Goal: Task Accomplishment & Management: Manage account settings

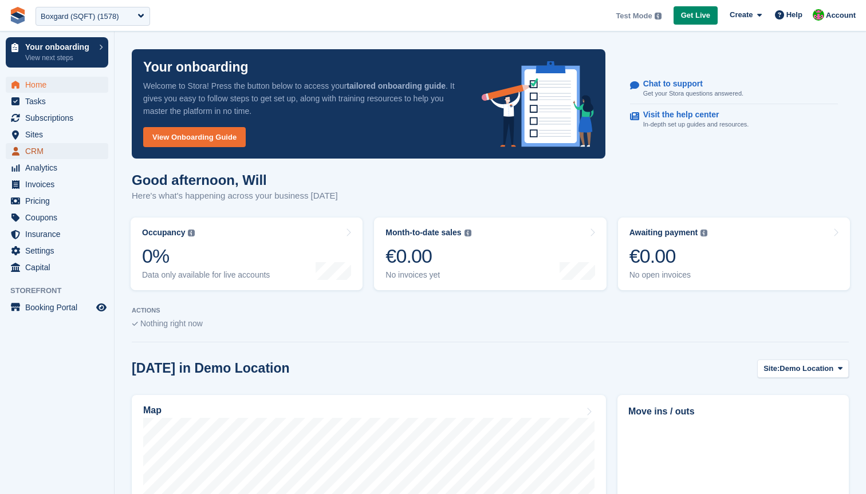
click at [50, 150] on span "CRM" at bounding box center [59, 151] width 69 height 16
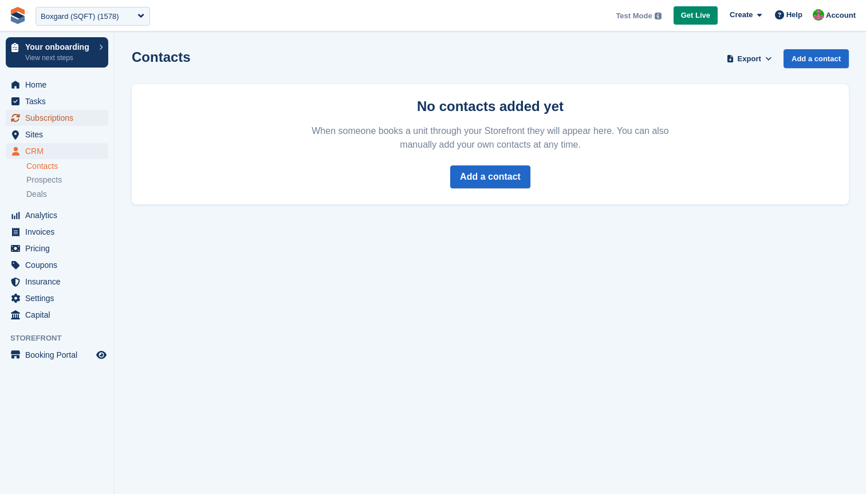
click at [54, 120] on span "Subscriptions" at bounding box center [59, 118] width 69 height 16
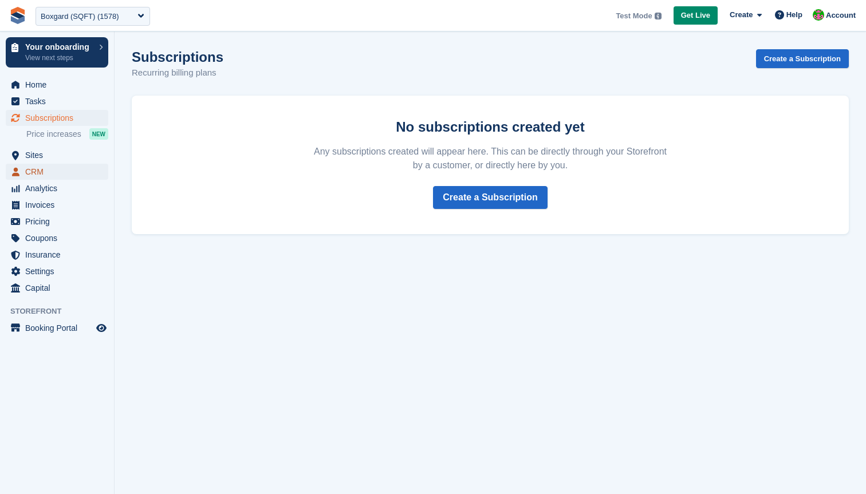
click at [38, 171] on span "CRM" at bounding box center [59, 172] width 69 height 16
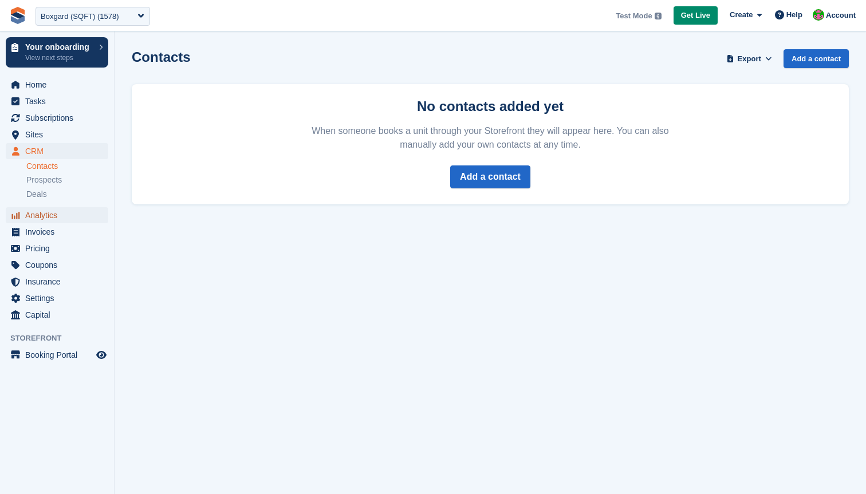
click at [38, 216] on span "Analytics" at bounding box center [59, 215] width 69 height 16
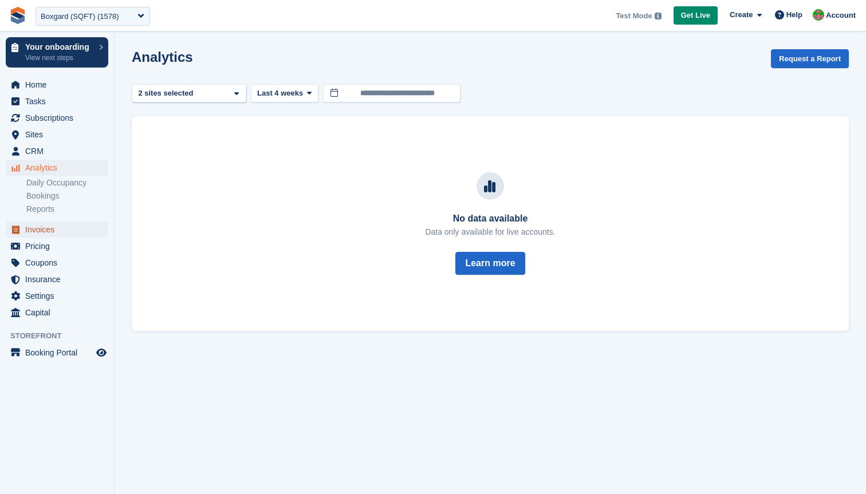
click at [37, 231] on span "Invoices" at bounding box center [59, 230] width 69 height 16
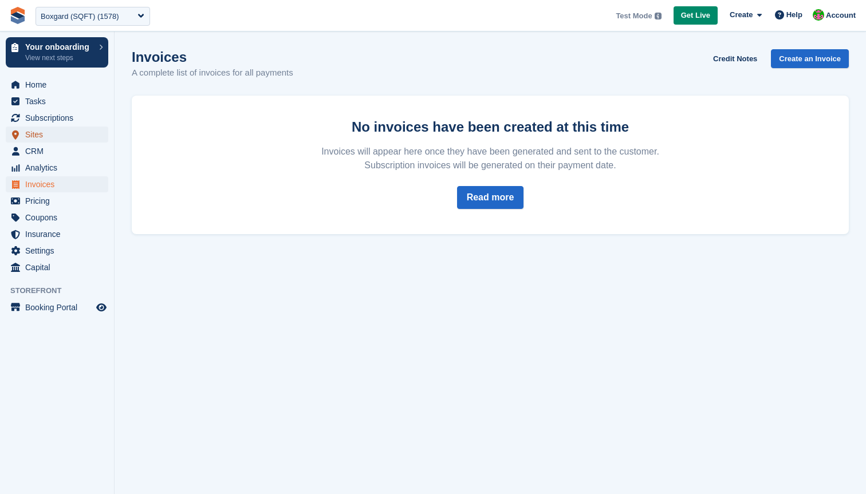
click at [40, 138] on span "Sites" at bounding box center [59, 135] width 69 height 16
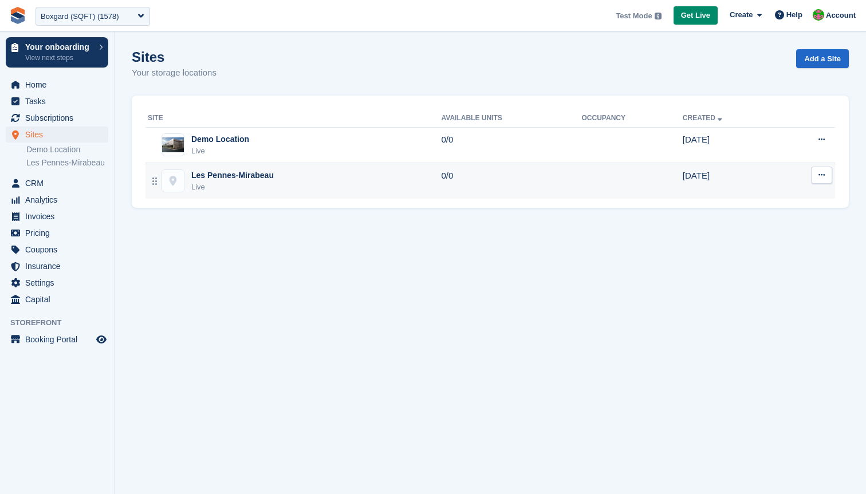
click at [329, 186] on div "Les Pennes-Mirabeau Live" at bounding box center [295, 181] width 294 height 23
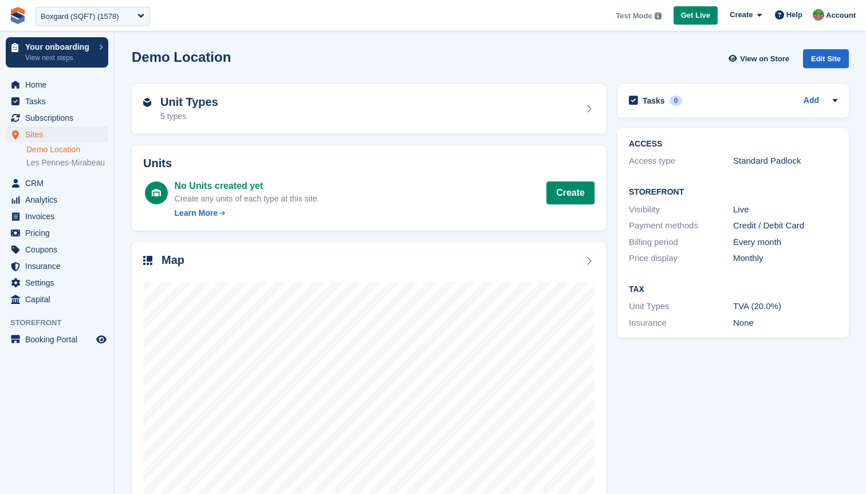
scroll to position [29, 0]
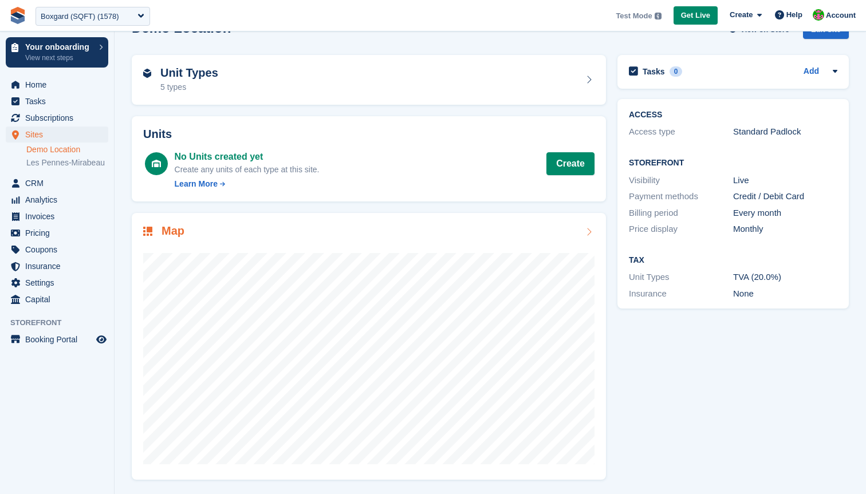
click at [589, 229] on icon at bounding box center [588, 231] width 11 height 9
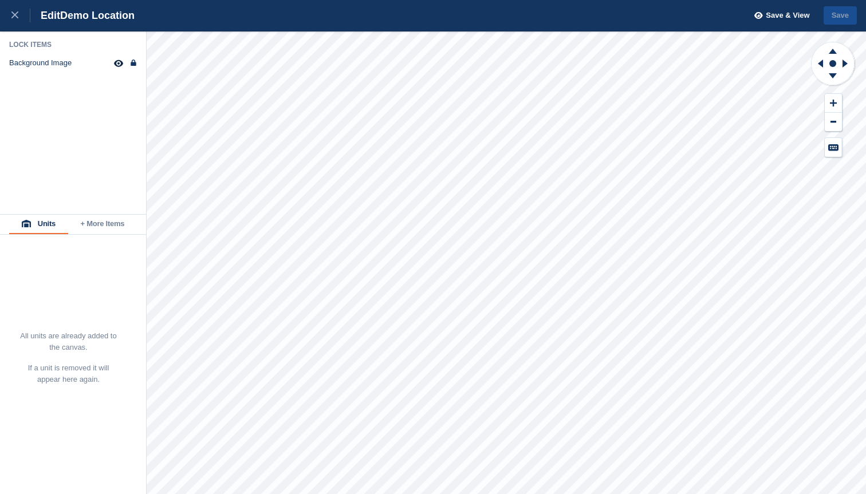
click at [106, 225] on button "+ More Items" at bounding box center [102, 224] width 69 height 19
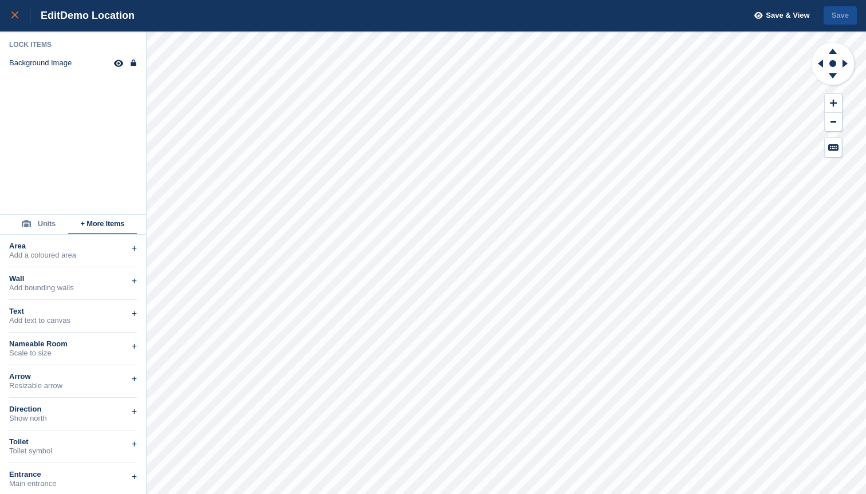
click at [11, 17] on icon at bounding box center [14, 14] width 7 height 7
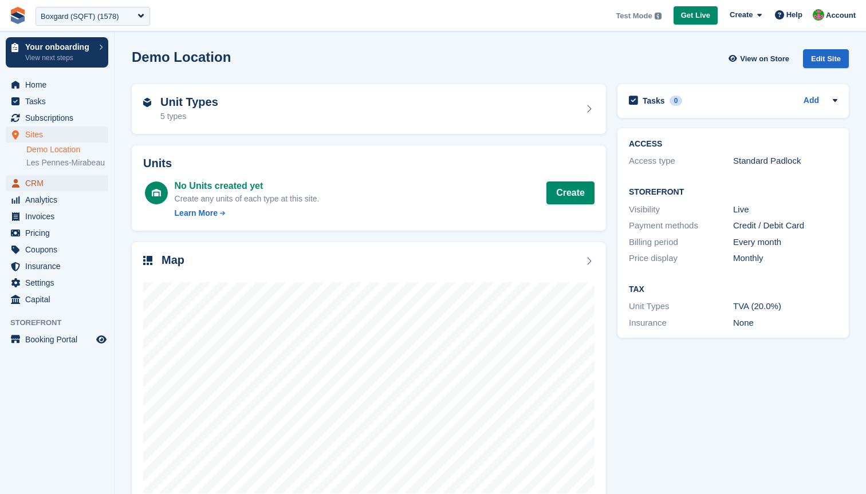
click at [45, 191] on span "CRM" at bounding box center [59, 183] width 69 height 16
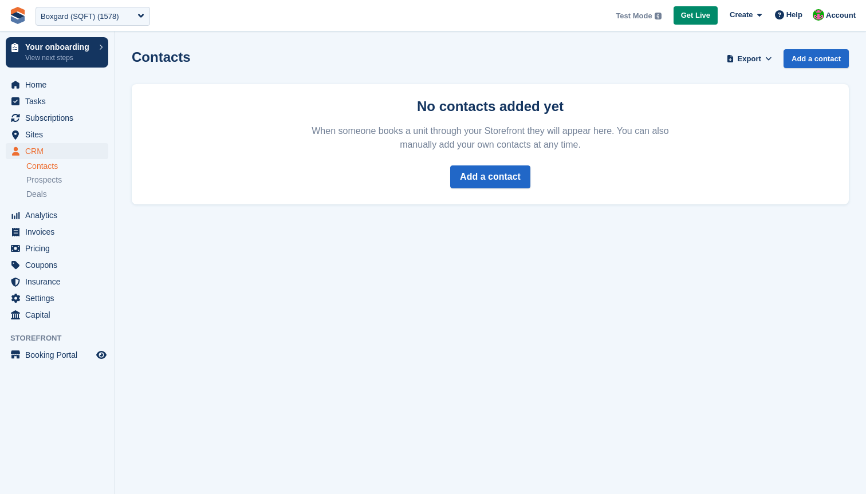
click at [691, 364] on section "Contacts Export Export Contacts Export a CSV of all Contacts which match the cu…" at bounding box center [491, 247] width 752 height 494
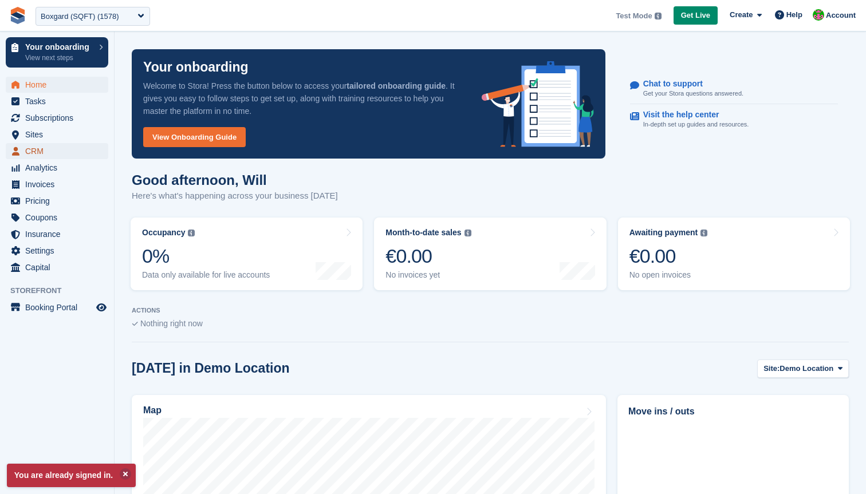
click at [42, 150] on span "CRM" at bounding box center [59, 151] width 69 height 16
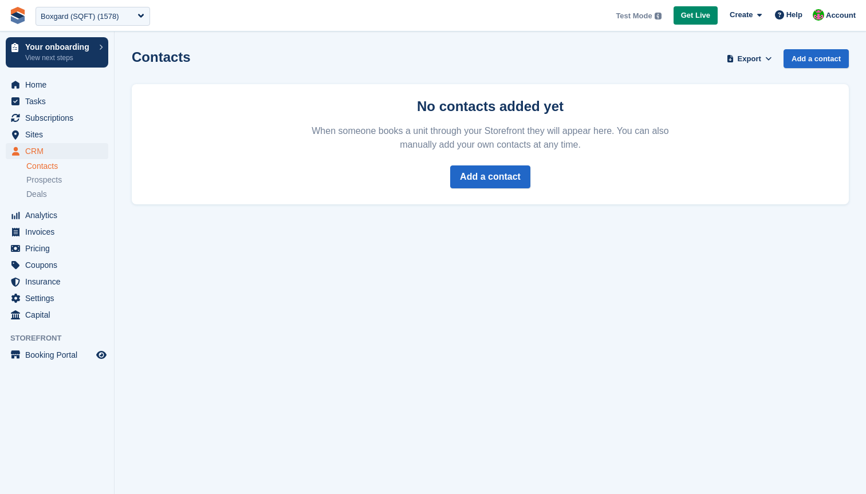
click at [59, 167] on link "Contacts" at bounding box center [67, 166] width 82 height 11
click at [54, 167] on link "Contacts" at bounding box center [67, 166] width 82 height 11
click at [50, 182] on span "Prospects" at bounding box center [44, 180] width 36 height 11
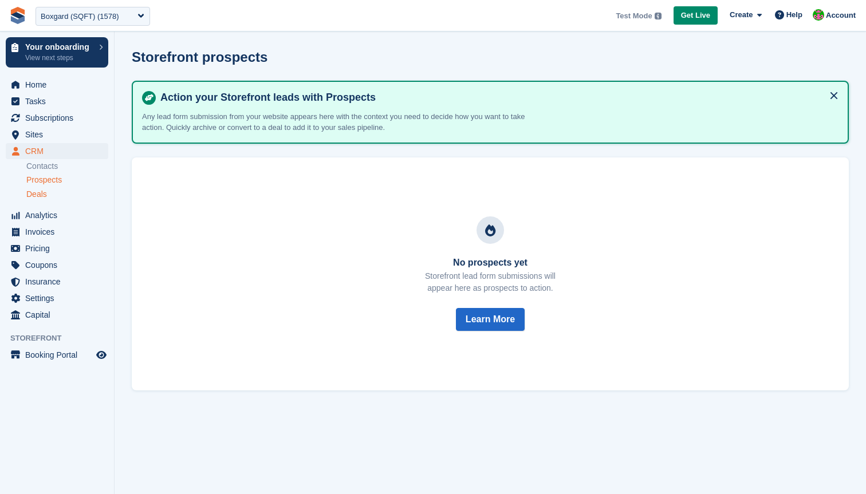
click at [44, 194] on span "Deals" at bounding box center [36, 194] width 21 height 11
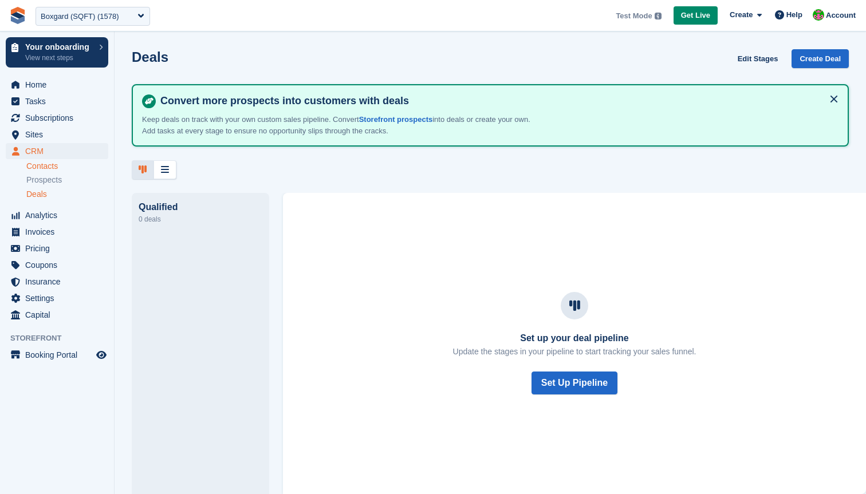
click at [42, 165] on link "Contacts" at bounding box center [67, 166] width 82 height 11
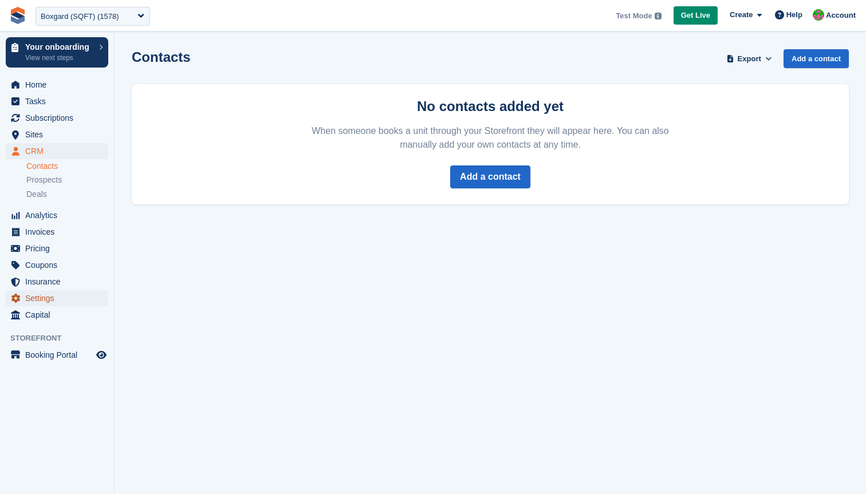
click at [52, 298] on span "Settings" at bounding box center [59, 298] width 69 height 16
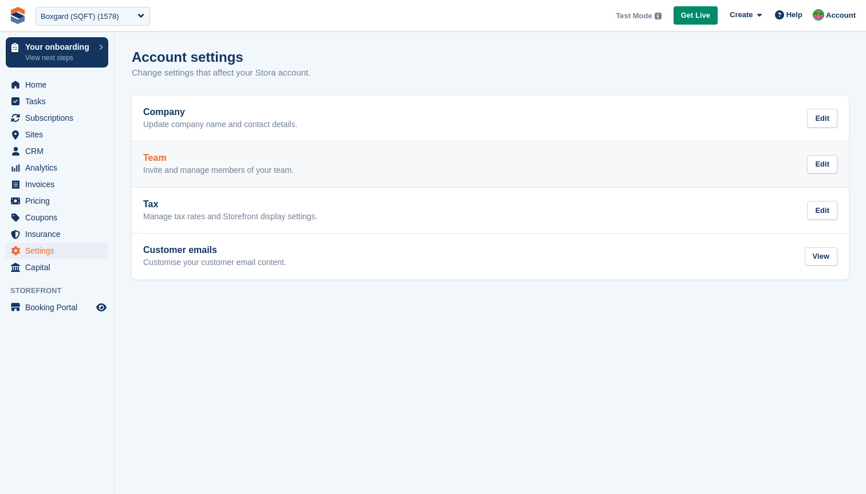
click at [327, 166] on div "Team Invite and manage members of your team. Edit" at bounding box center [490, 164] width 694 height 23
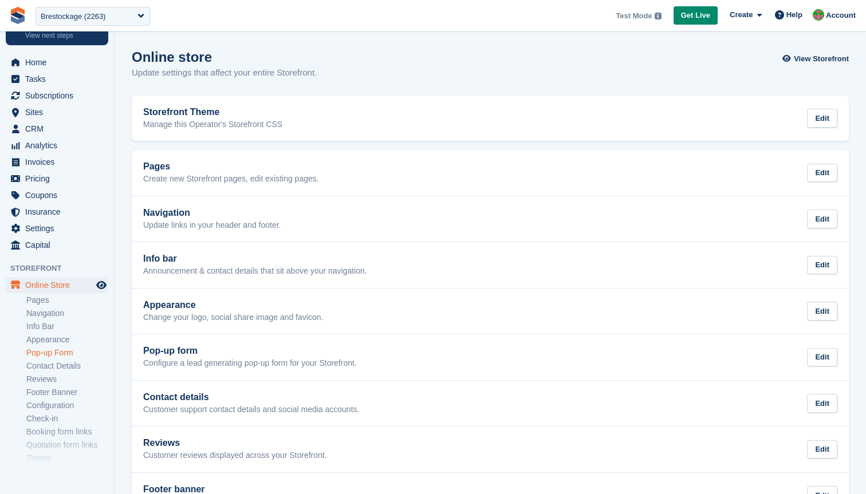
scroll to position [61, 0]
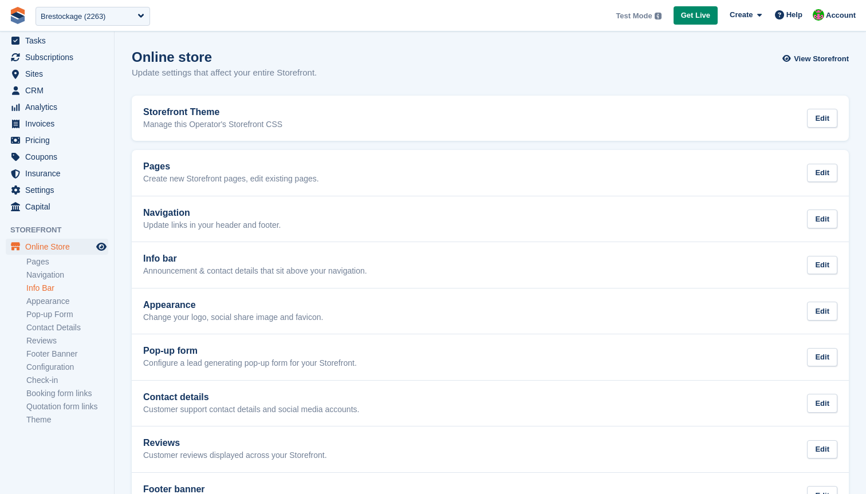
click at [54, 288] on link "Info Bar" at bounding box center [67, 288] width 82 height 11
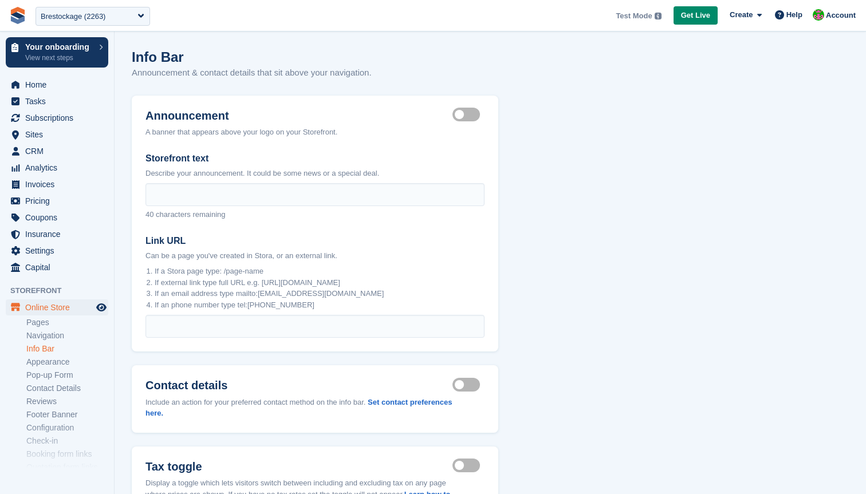
scroll to position [98, 0]
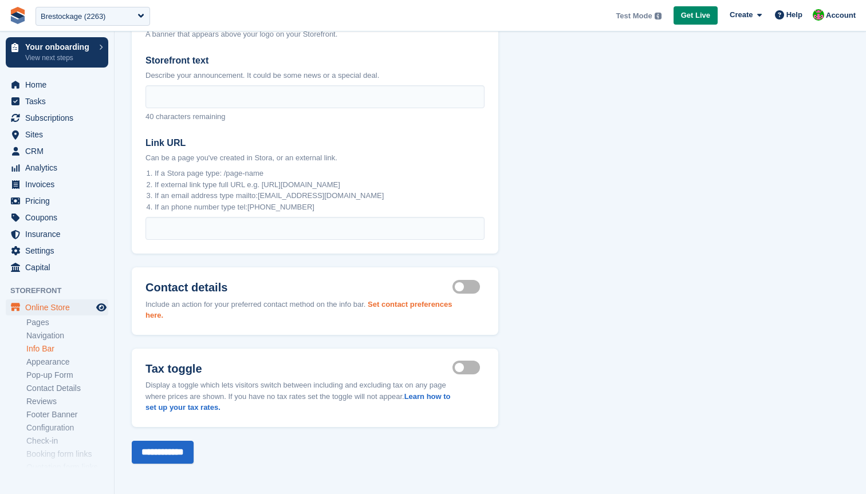
click at [402, 302] on link "Set contact preferences here." at bounding box center [298, 310] width 307 height 20
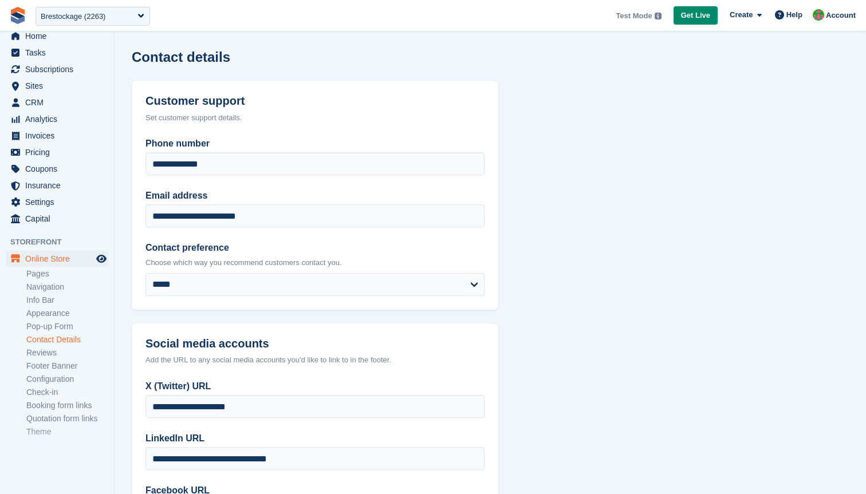
scroll to position [61, 0]
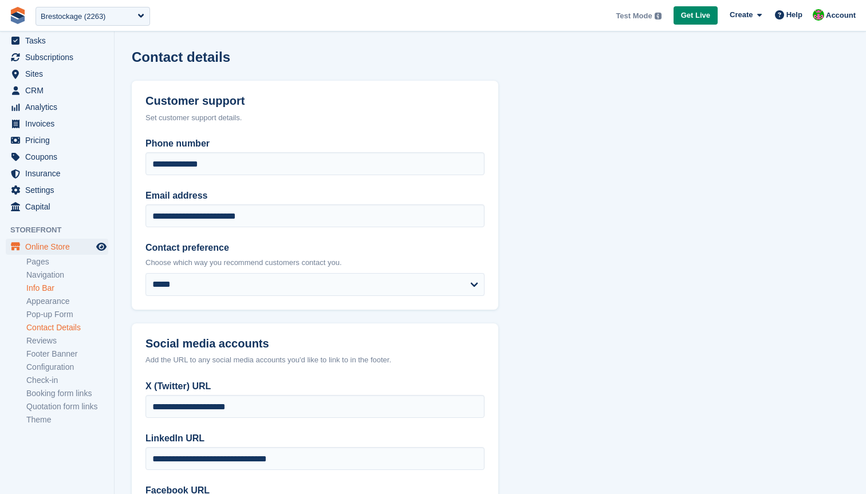
click at [49, 287] on link "Info Bar" at bounding box center [67, 288] width 82 height 11
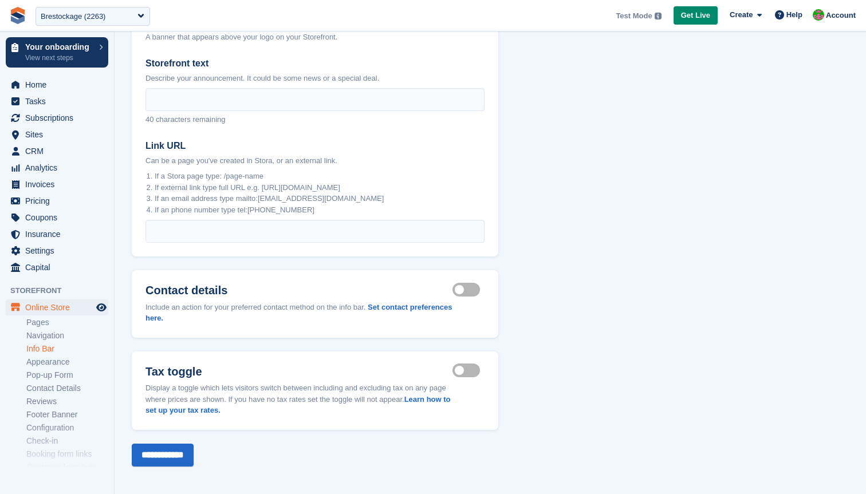
scroll to position [98, 0]
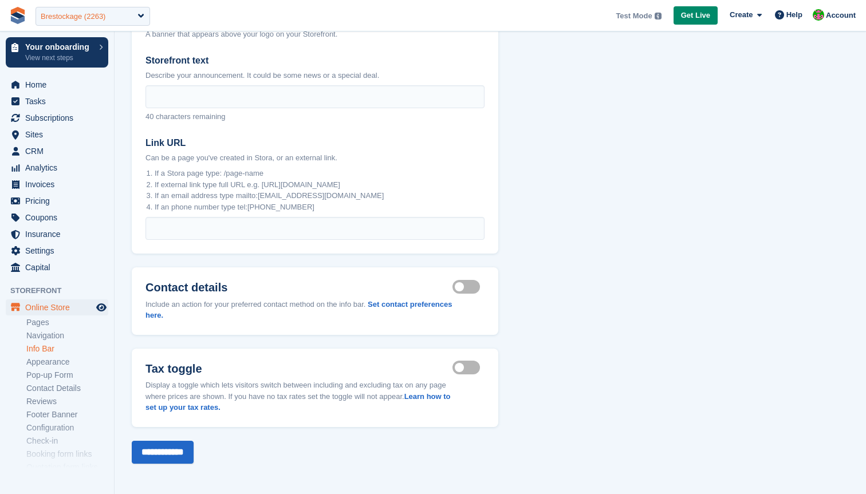
click at [64, 13] on div "Brestockage (2263)" at bounding box center [73, 16] width 65 height 11
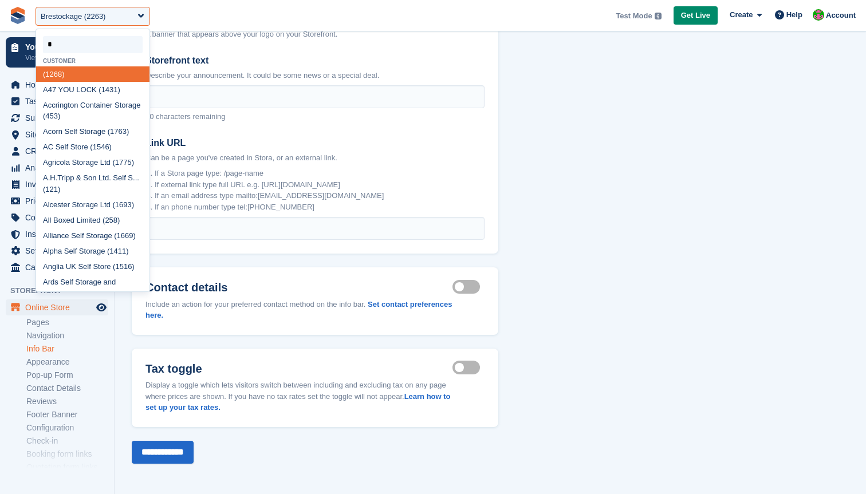
type input "**"
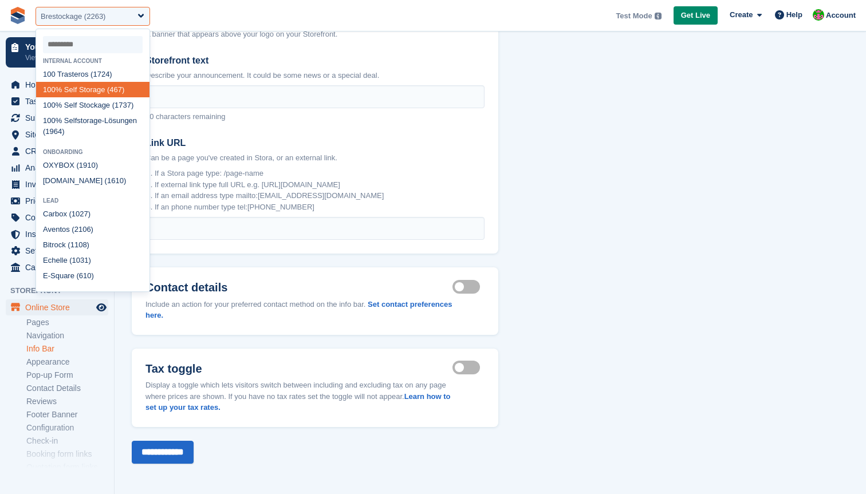
select select "***"
